Goal: Task Accomplishment & Management: Manage account settings

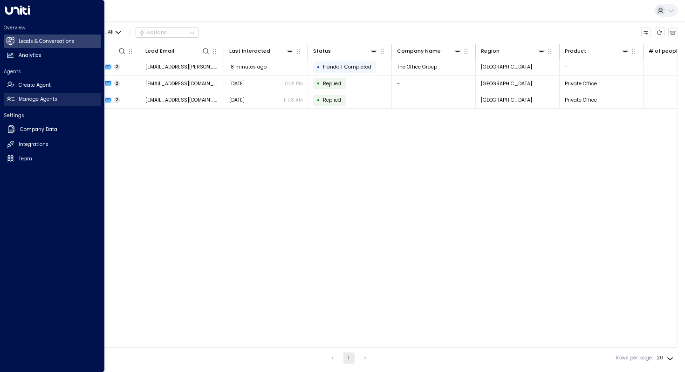
click at [26, 103] on h2 "Manage Agents" at bounding box center [38, 99] width 39 height 7
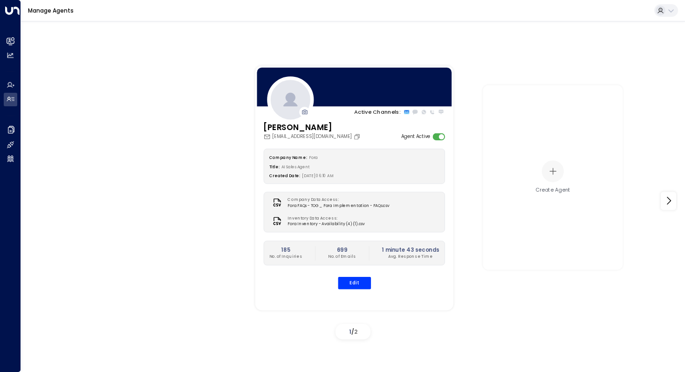
click at [371, 132] on div "[PERSON_NAME] [EMAIL_ADDRESS][DOMAIN_NAME] Agent Active" at bounding box center [354, 130] width 182 height 19
click at [361, 283] on button "Edit" at bounding box center [353, 283] width 33 height 12
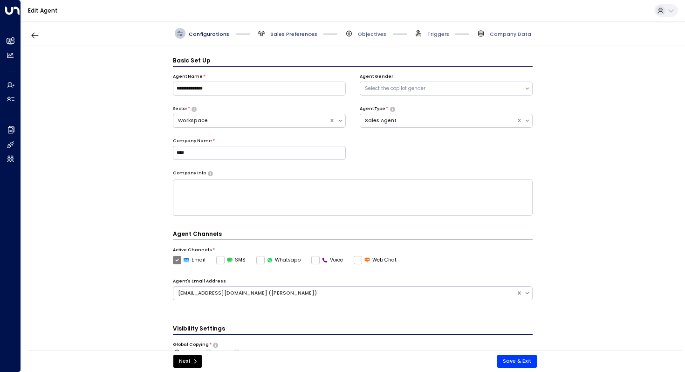
click at [287, 34] on span "Sales Preferences" at bounding box center [293, 34] width 47 height 7
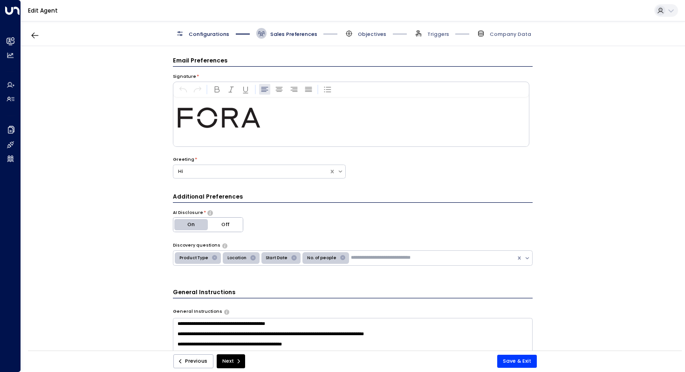
click at [373, 34] on span "Objectives" at bounding box center [372, 34] width 28 height 7
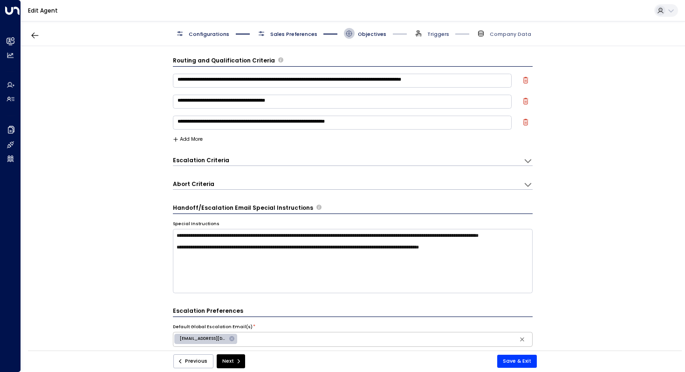
click at [434, 34] on span "Triggers" at bounding box center [438, 34] width 22 height 7
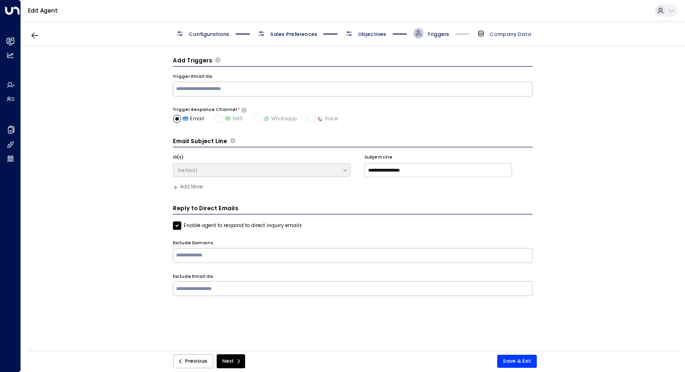
click at [507, 34] on span "Company Data" at bounding box center [510, 34] width 41 height 7
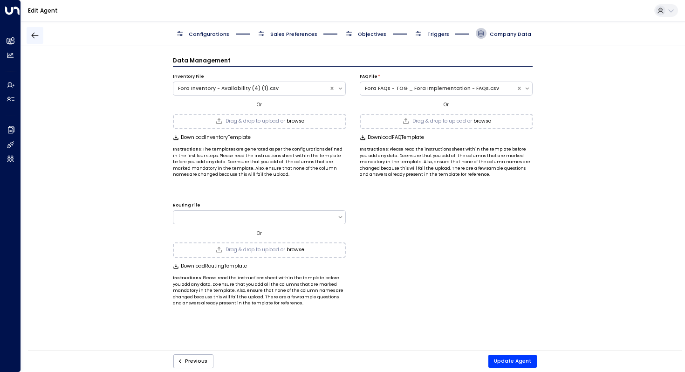
click at [35, 30] on button "button" at bounding box center [35, 35] width 17 height 17
